Goal: Information Seeking & Learning: Learn about a topic

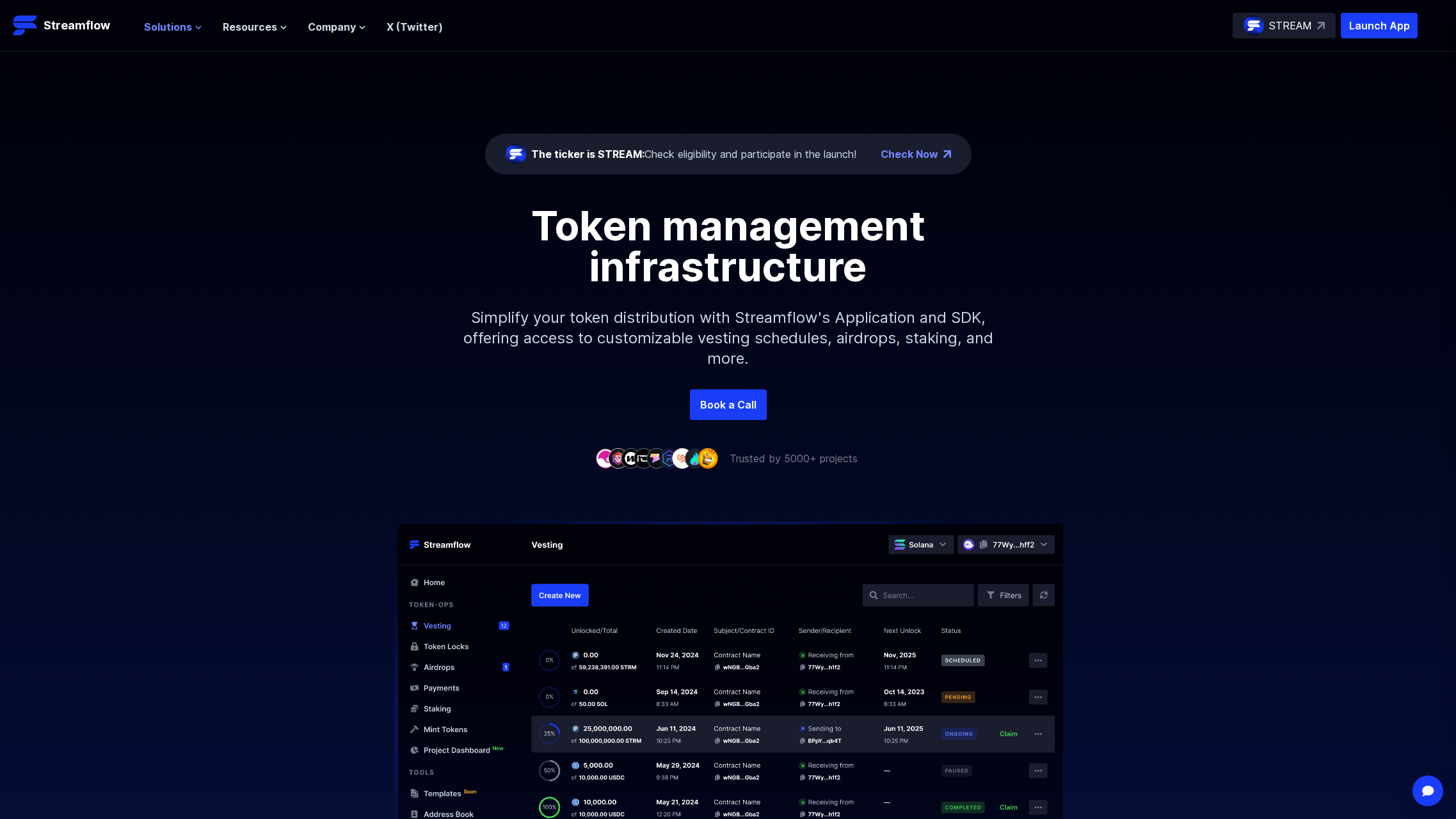
click at [188, 25] on span "Solutions" at bounding box center [168, 27] width 48 height 15
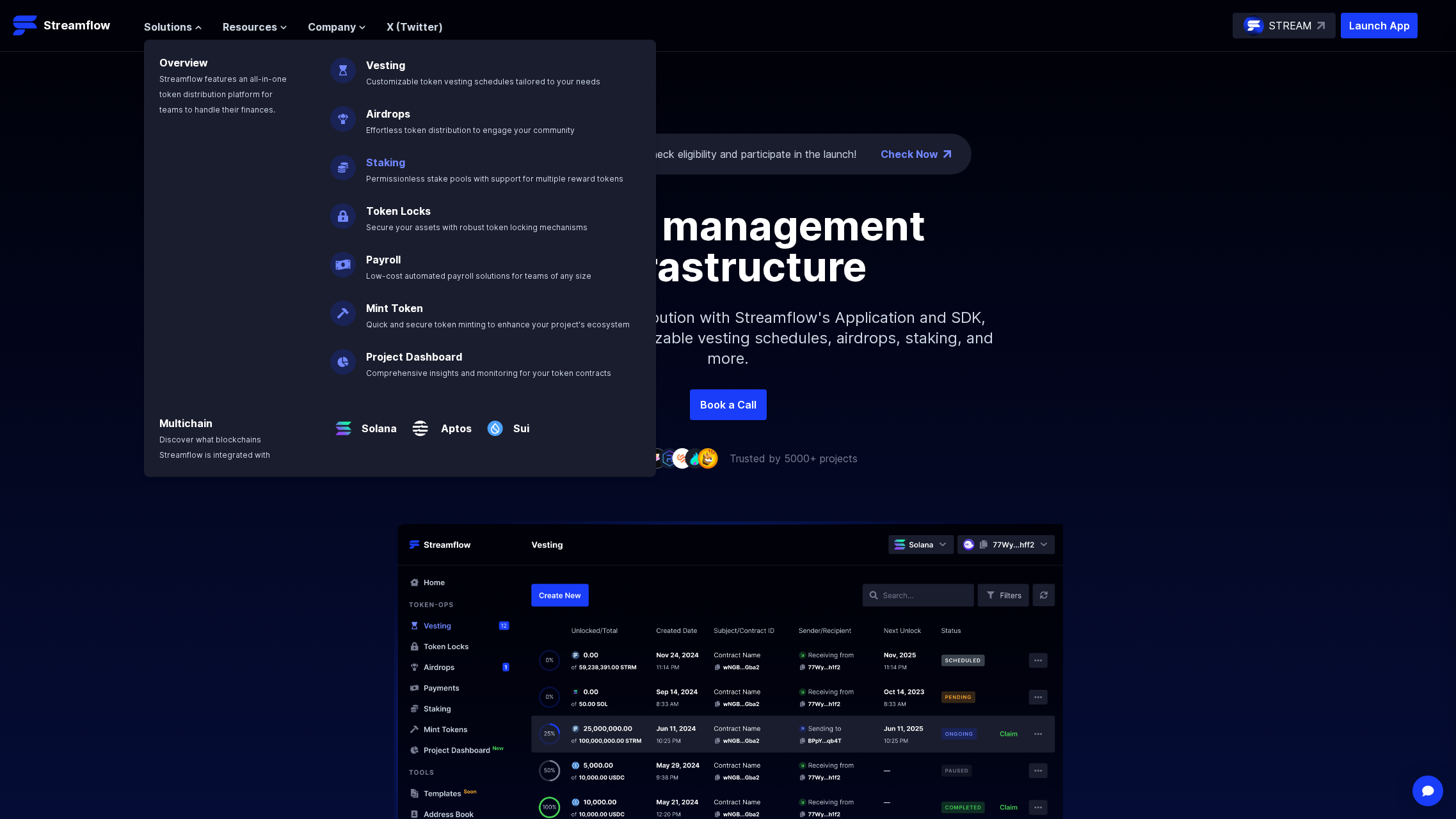
click at [404, 170] on p "Staking Permissionless stake pools with support for multiple reward tokens" at bounding box center [504, 165] width 291 height 41
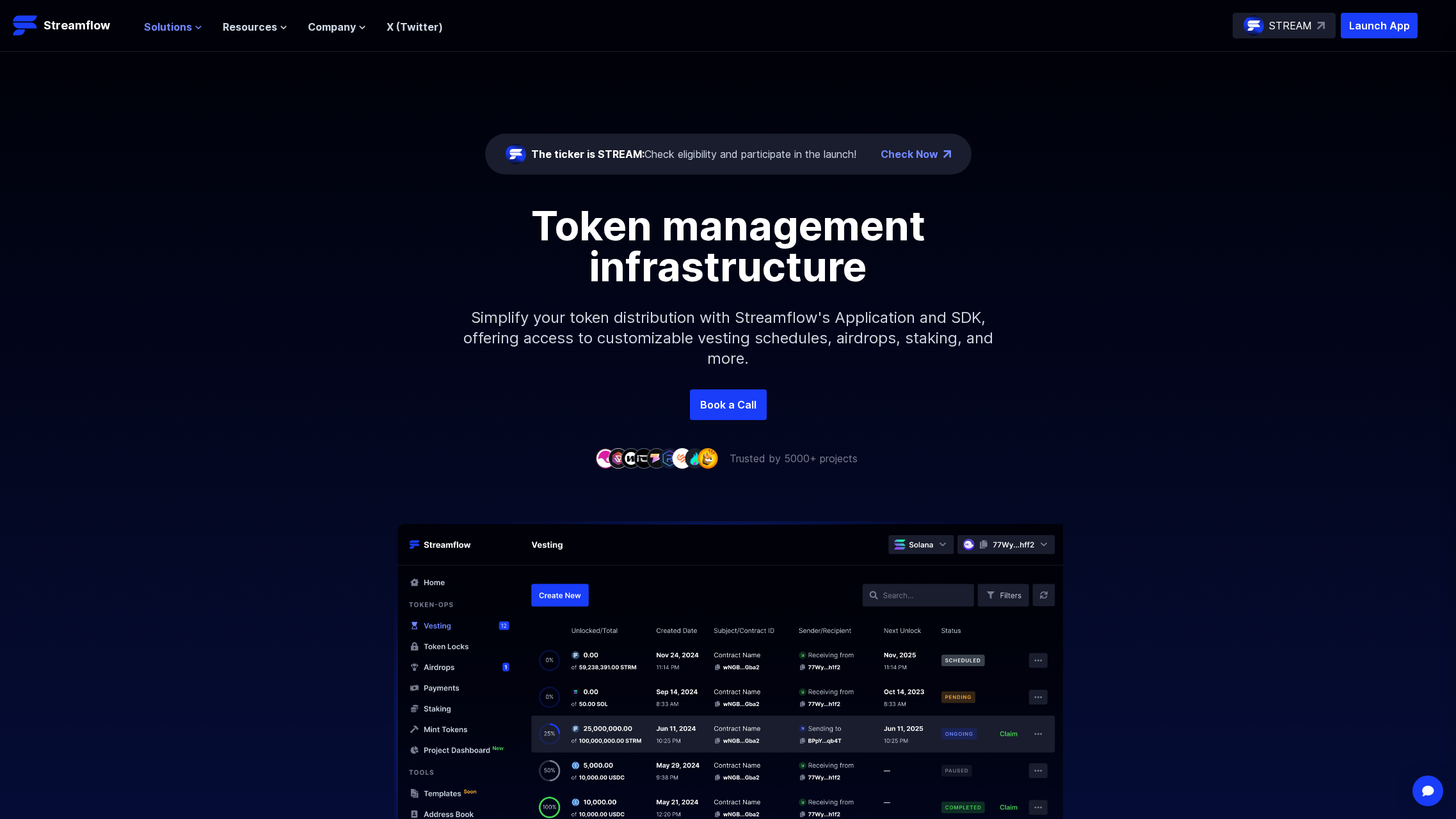
click at [186, 32] on span "Solutions" at bounding box center [168, 27] width 48 height 15
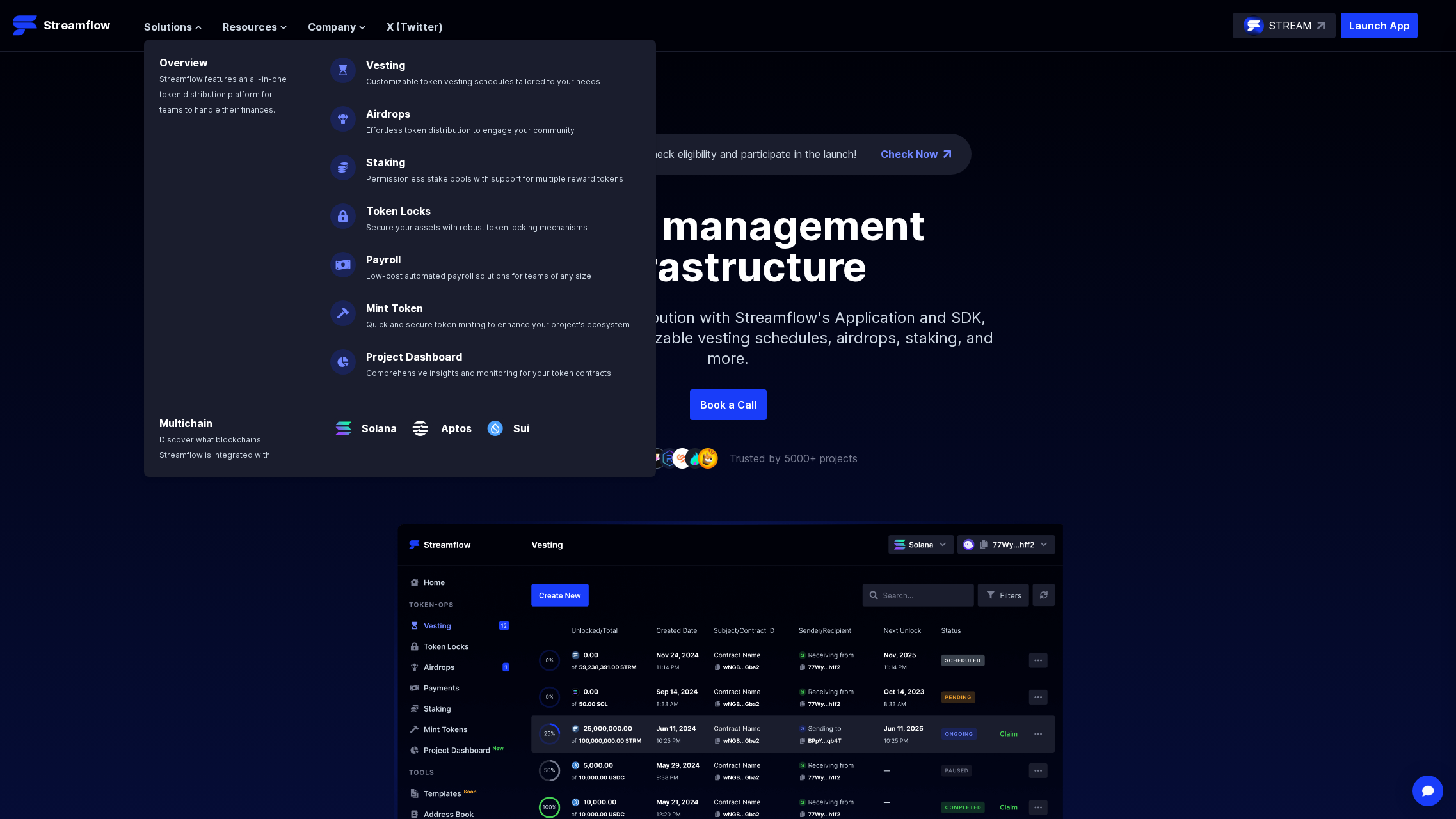
click at [388, 153] on p "Staking Permissionless stake pools with support for multiple reward tokens" at bounding box center [504, 165] width 291 height 41
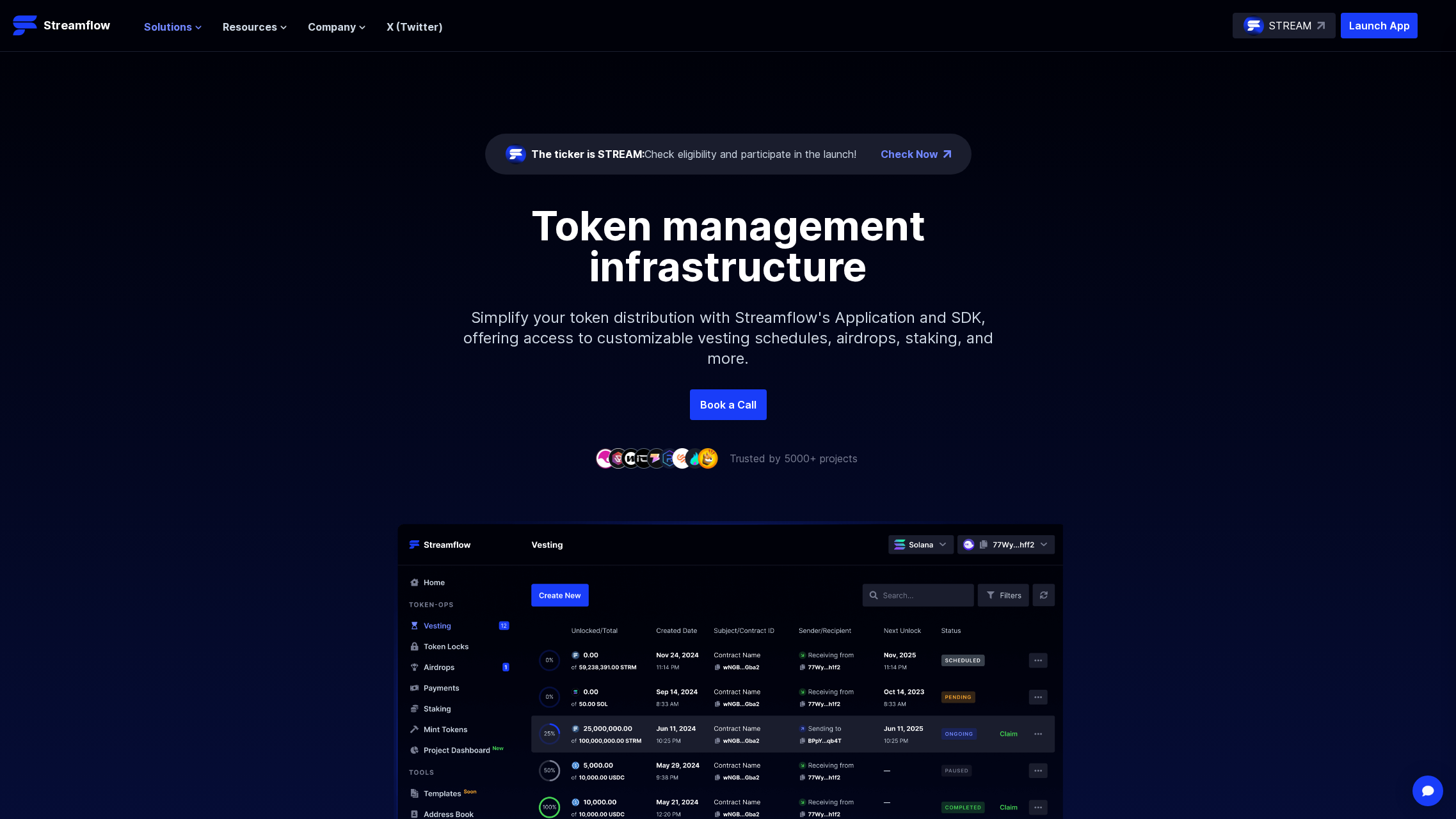
click at [173, 30] on span "Solutions" at bounding box center [168, 27] width 48 height 15
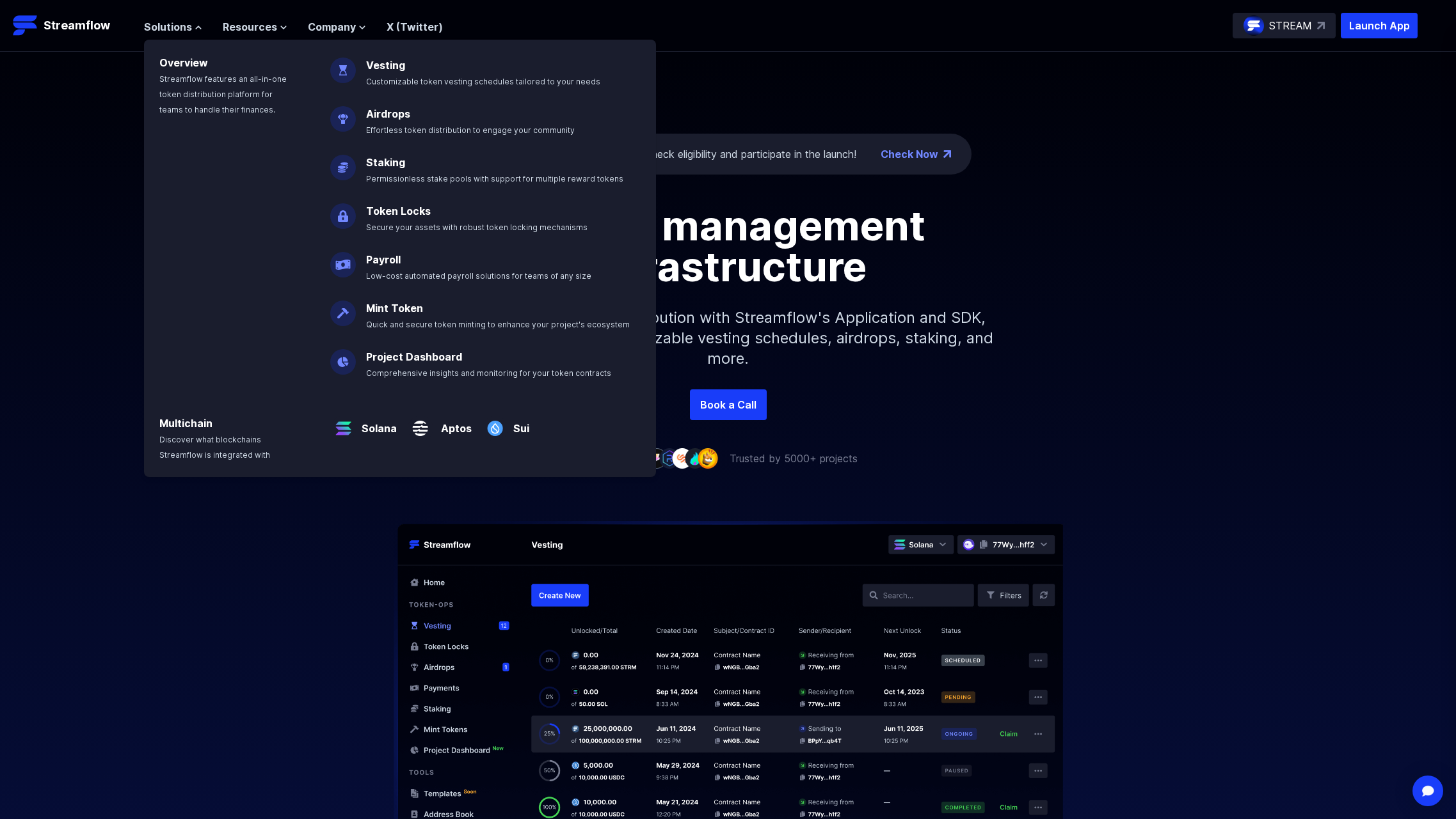
click at [381, 166] on link "Staking" at bounding box center [385, 162] width 39 height 13
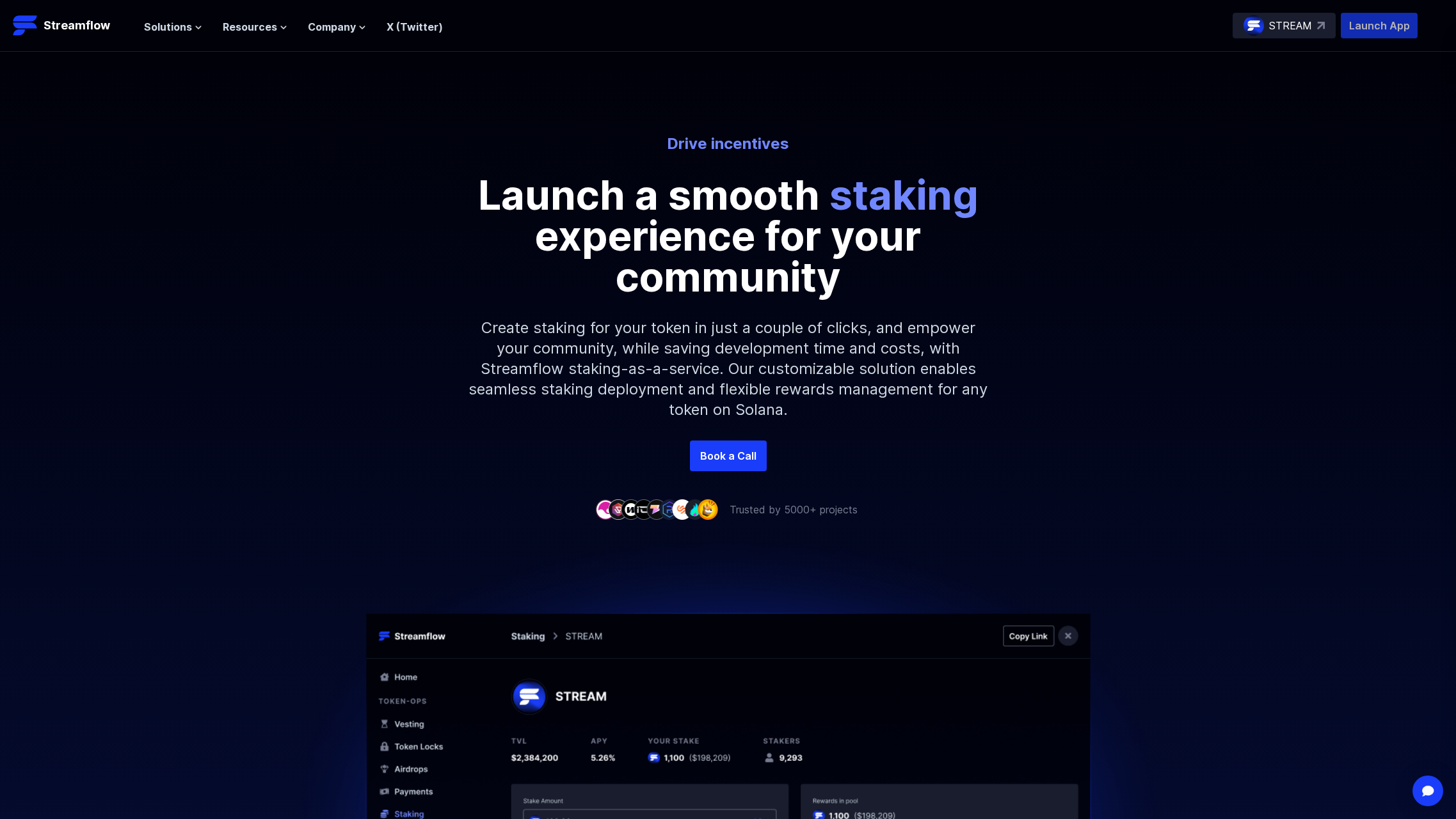
click at [1383, 18] on p "Launch App" at bounding box center [1379, 25] width 77 height 25
